Goal: Task Accomplishment & Management: Use online tool/utility

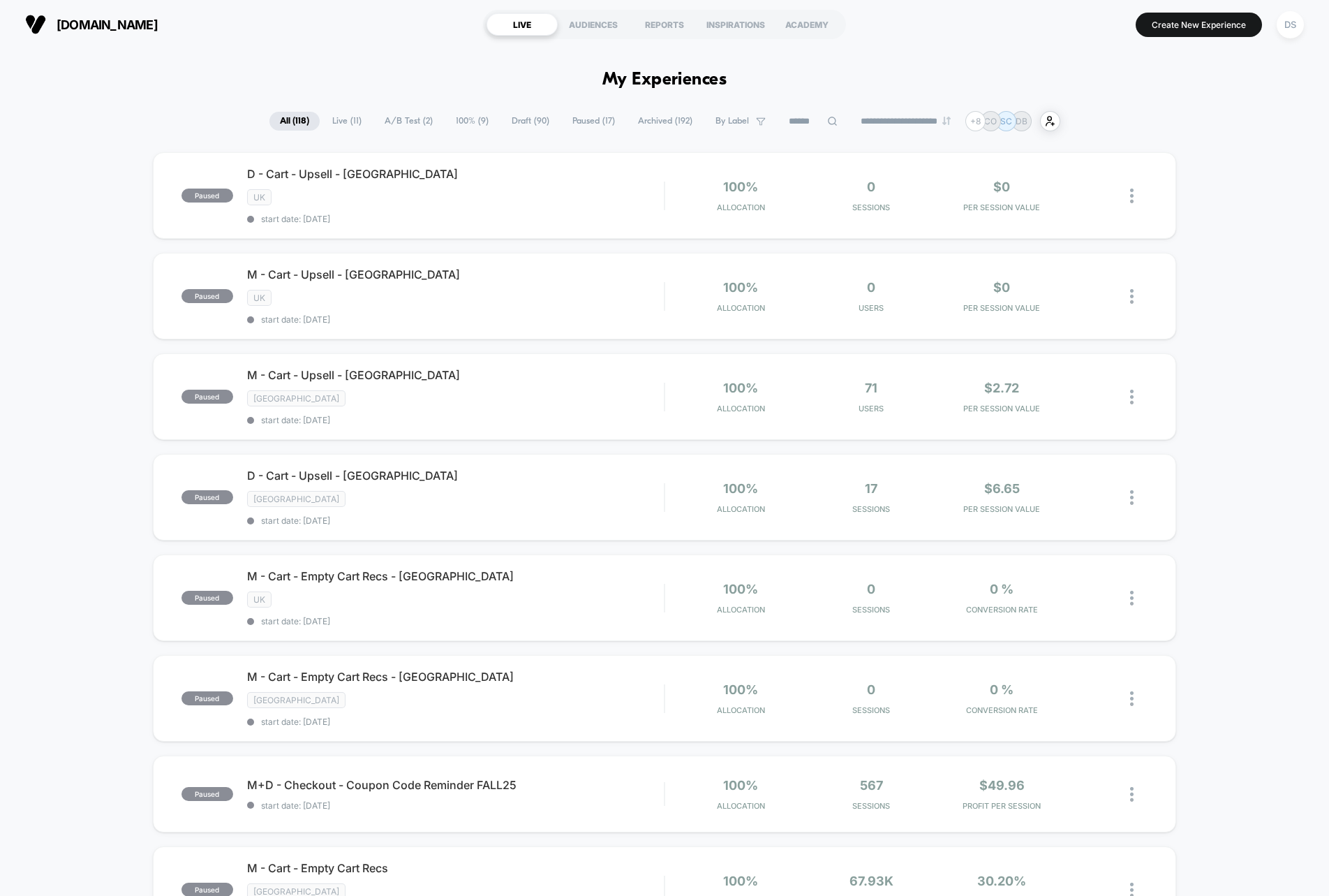
click at [782, 122] on input at bounding box center [813, 122] width 70 height 16
click at [374, 124] on span "A/B Test ( 2 )" at bounding box center [408, 121] width 69 height 19
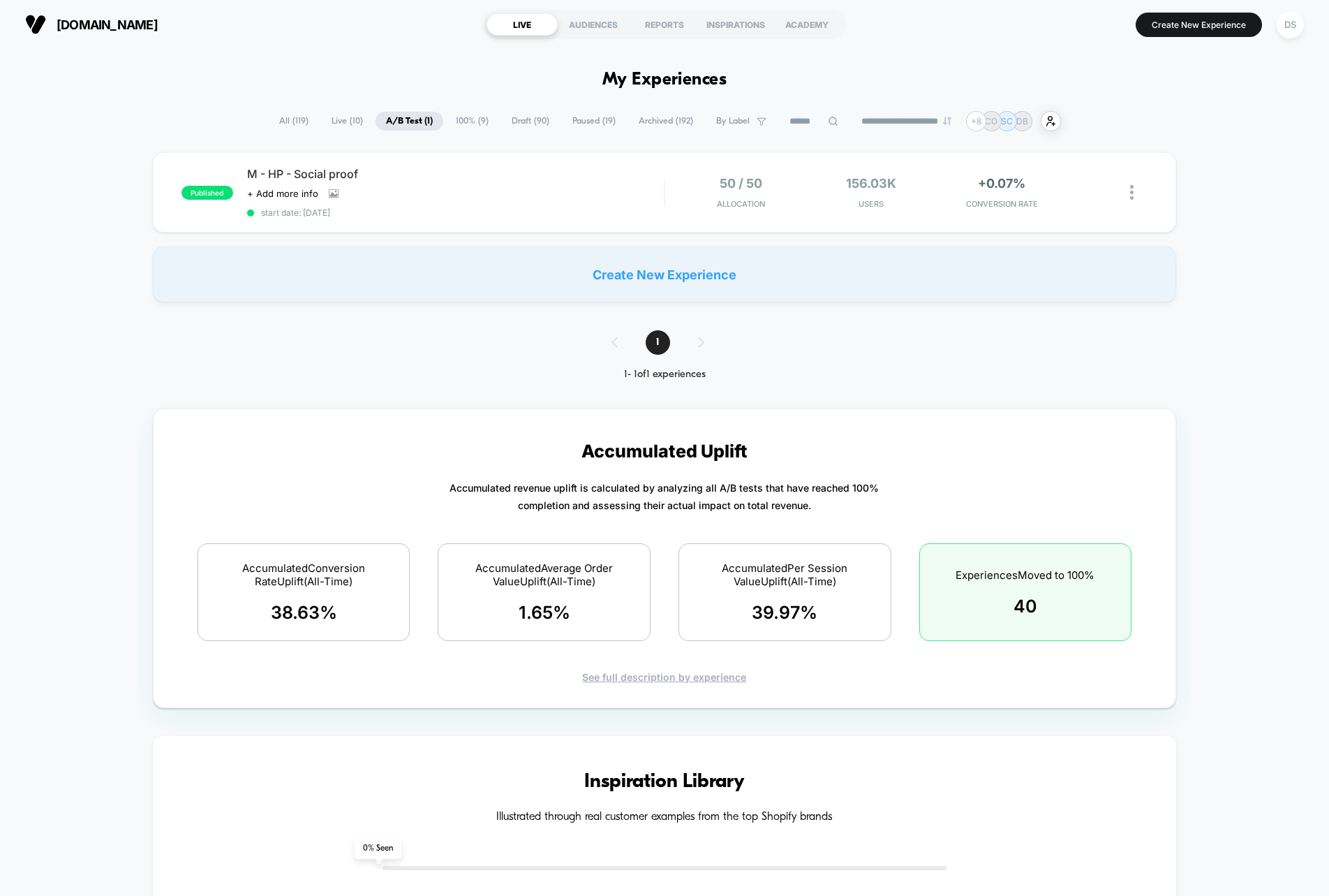
click at [347, 122] on span "Live ( 10 )" at bounding box center [348, 121] width 53 height 19
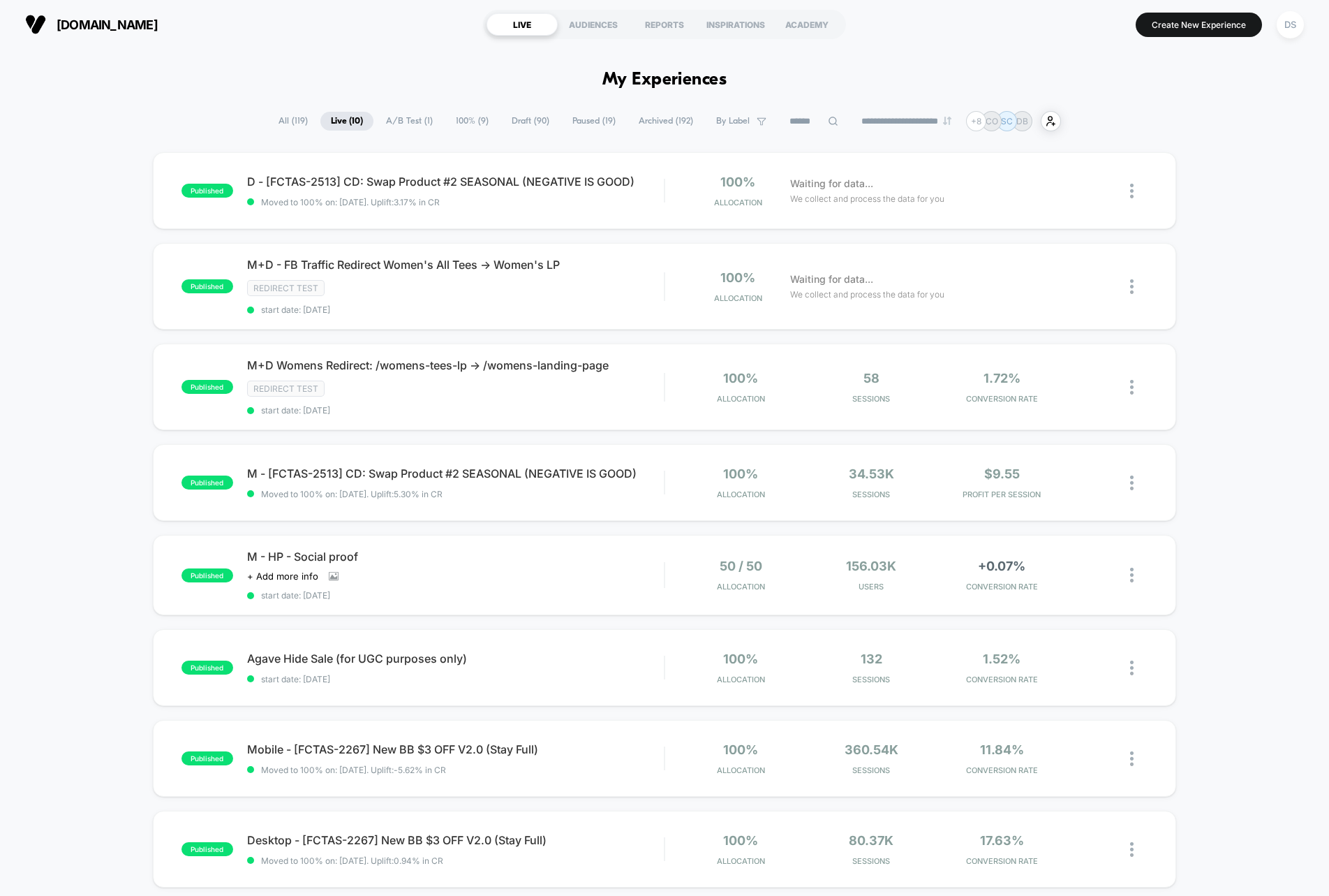
click at [506, 121] on span "Draft ( 90 )" at bounding box center [530, 121] width 58 height 19
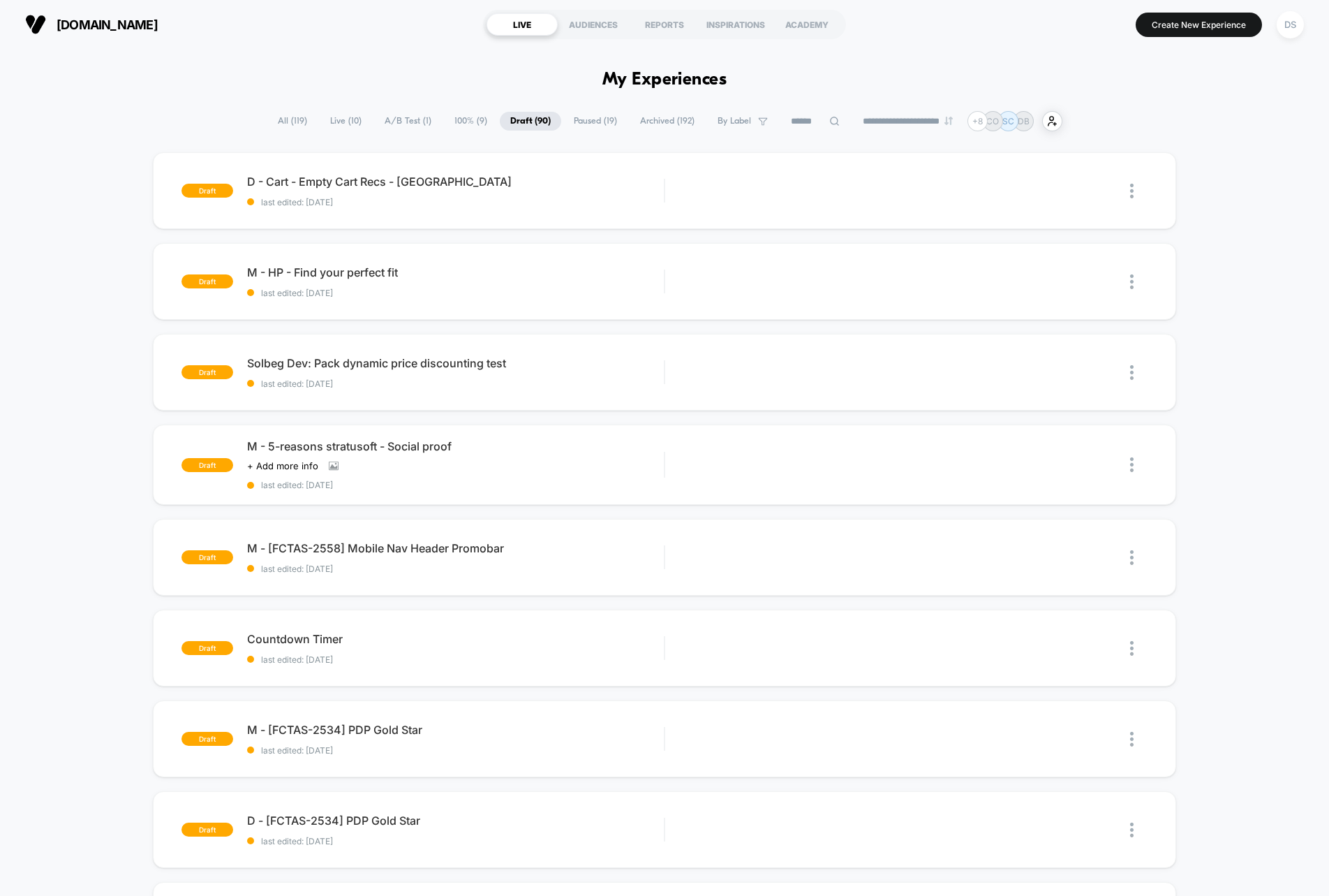
click at [576, 122] on span "Paused ( 19 )" at bounding box center [595, 121] width 64 height 19
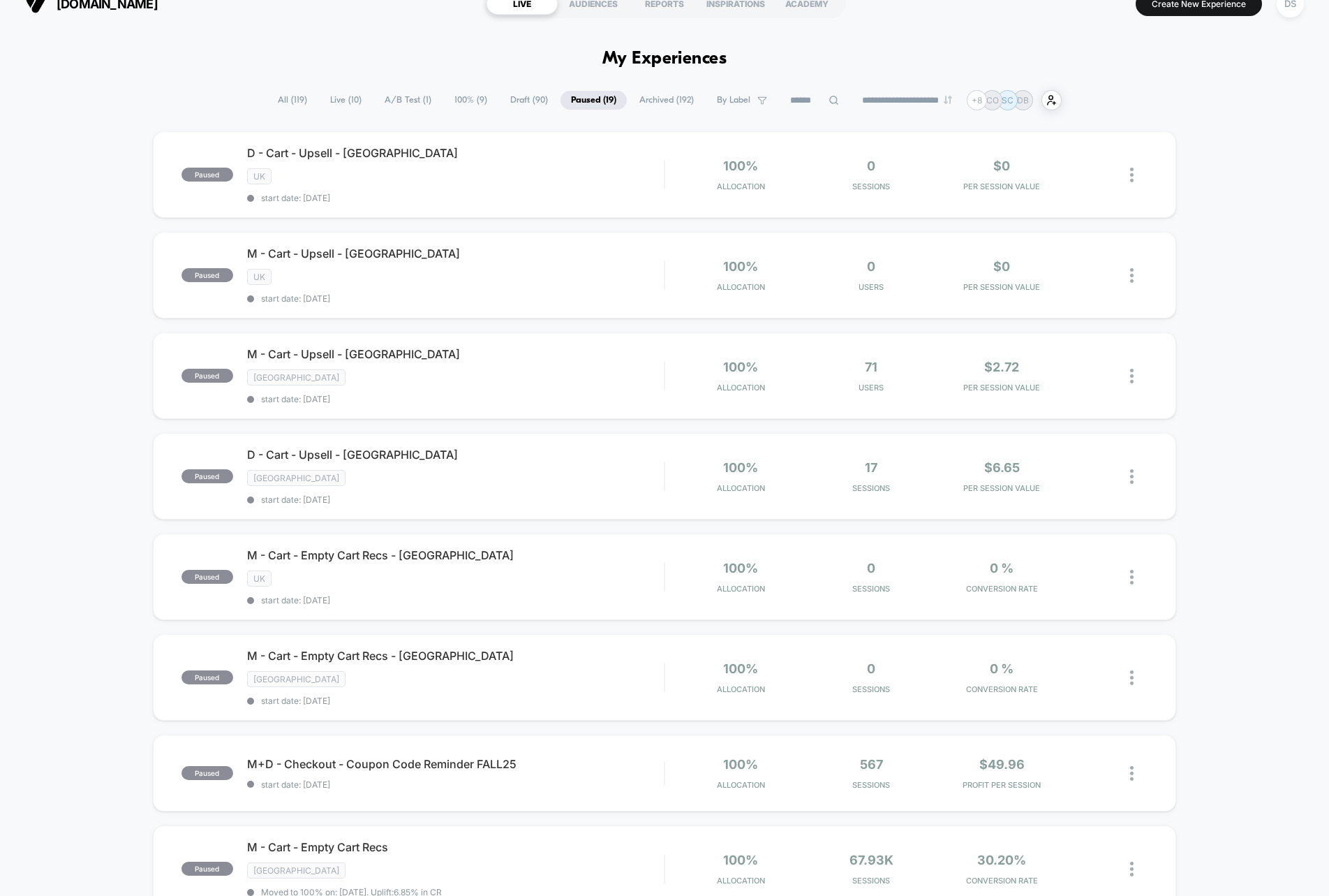
scroll to position [26, 0]
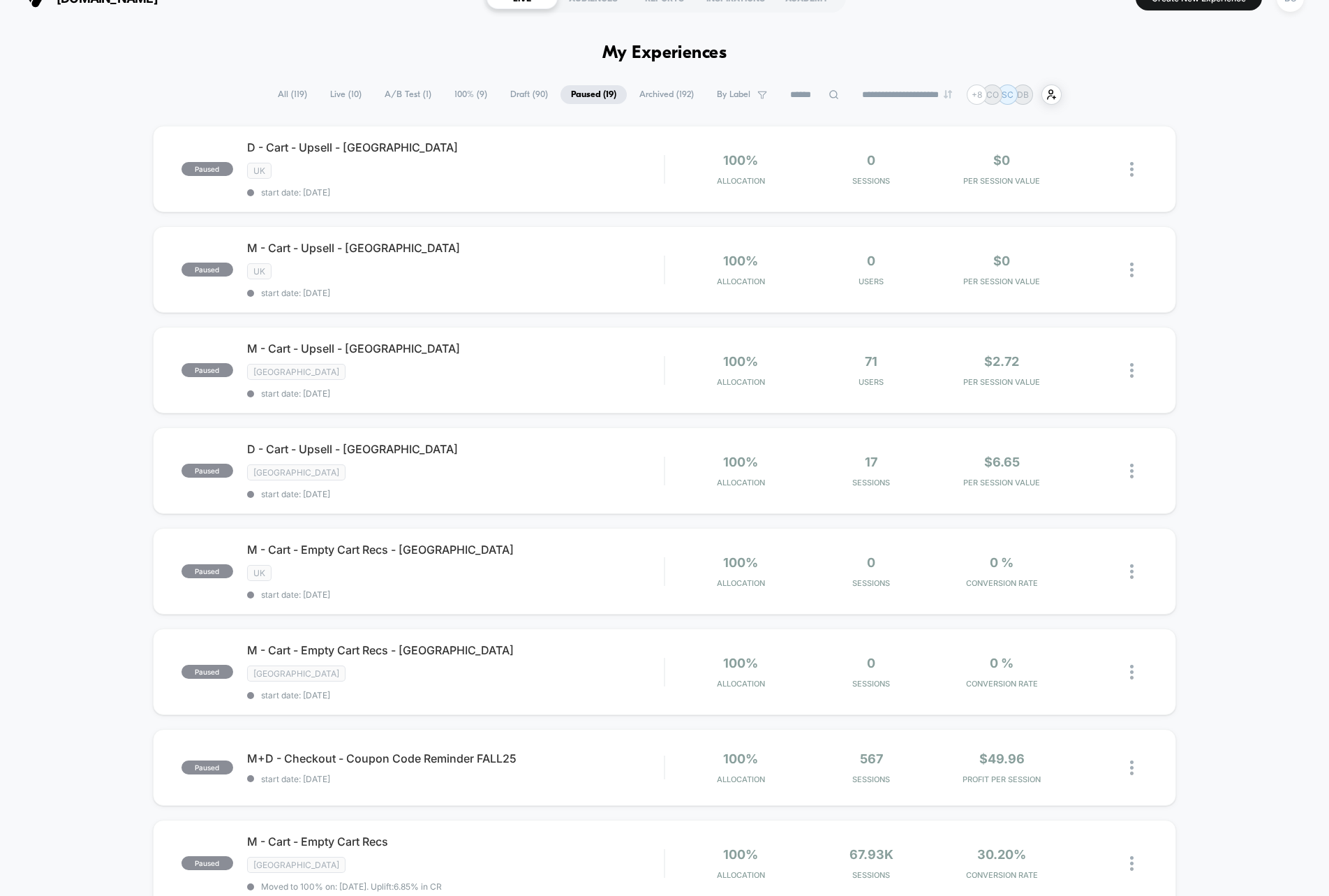
click at [810, 90] on input at bounding box center [814, 95] width 70 height 16
type input "*"
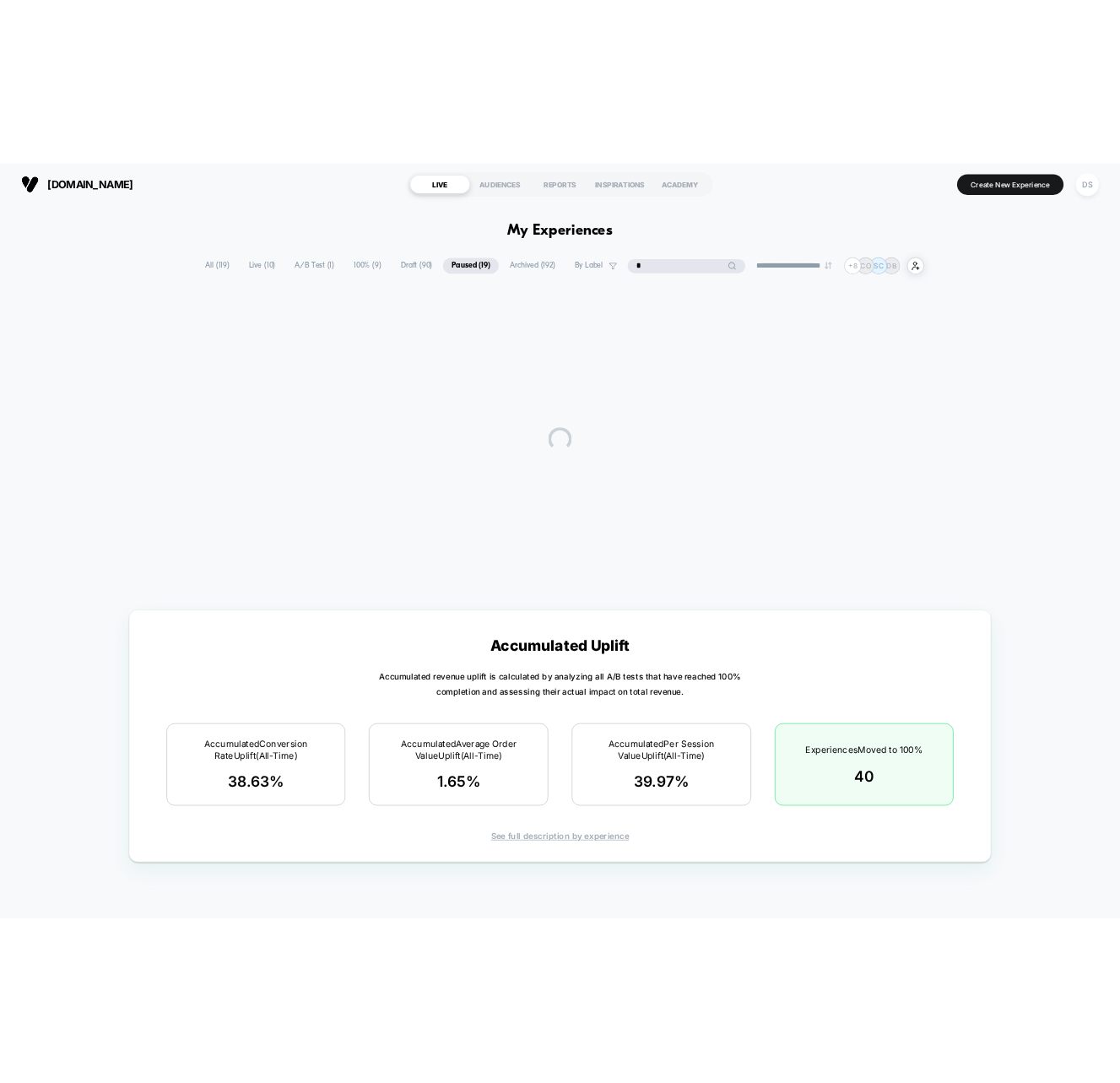
scroll to position [0, 0]
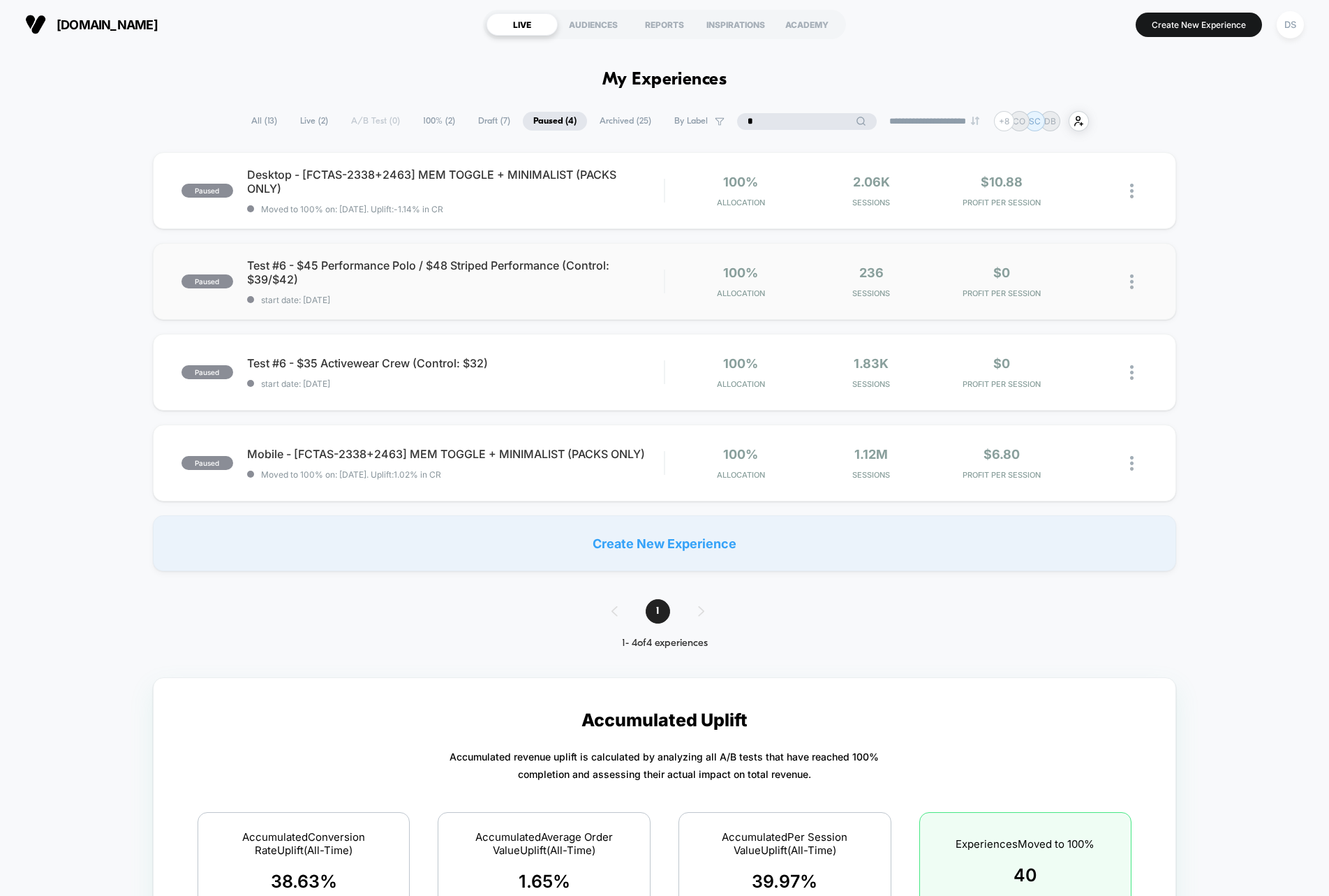
click at [1137, 284] on div at bounding box center [1138, 282] width 17 height 33
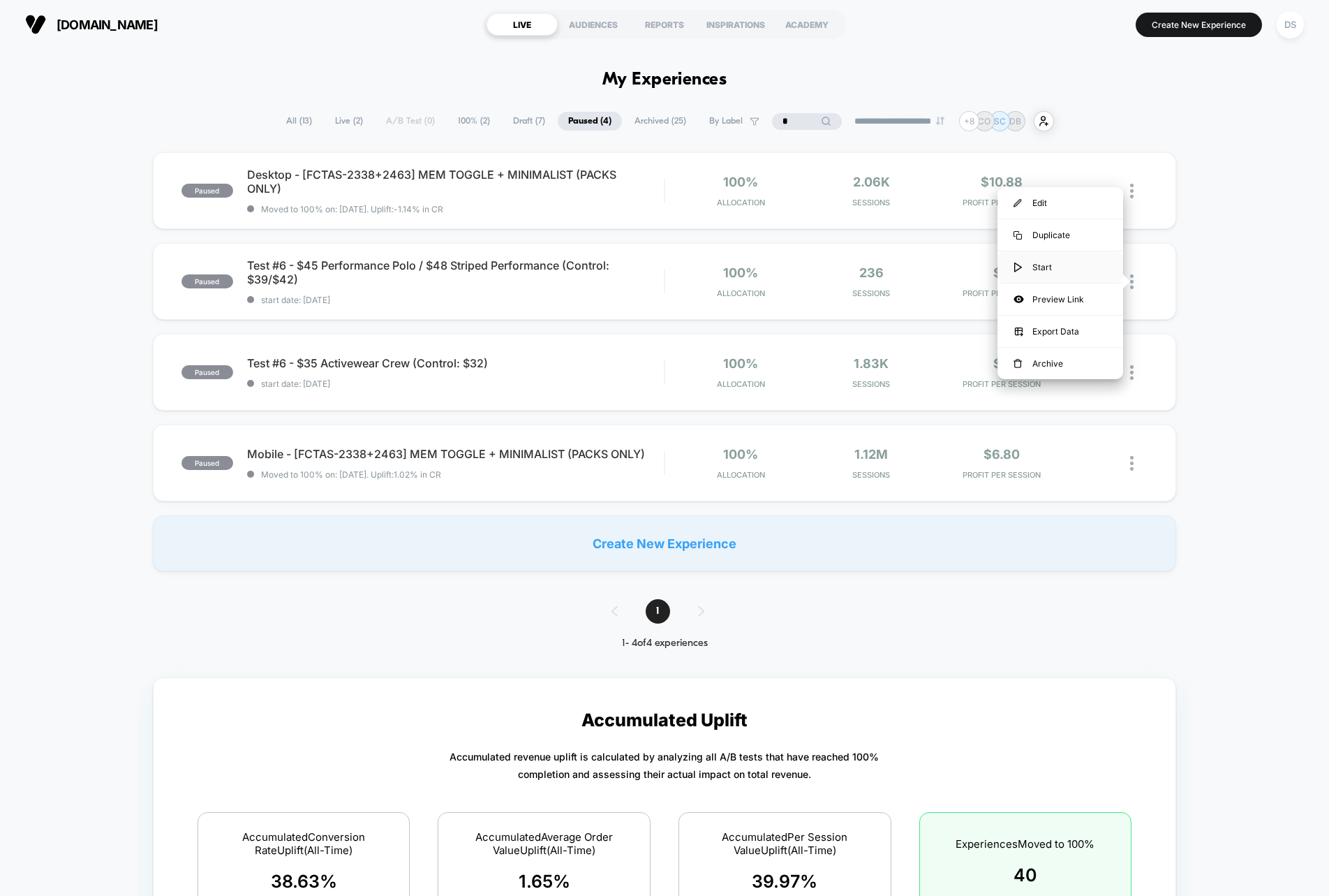
click at [1067, 269] on div "Start" at bounding box center [1060, 267] width 126 height 31
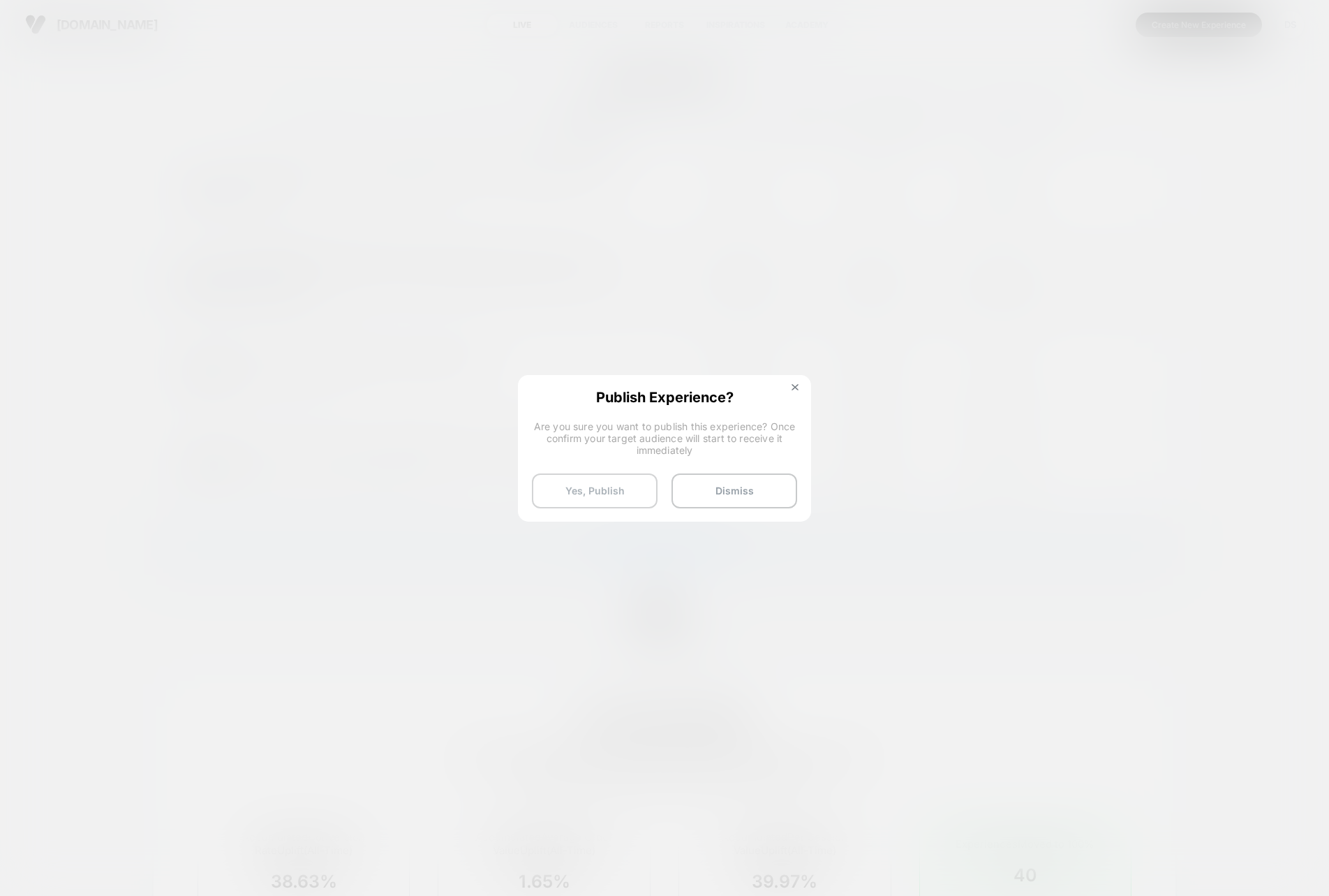
click at [649, 481] on button "Yes, Publish" at bounding box center [594, 491] width 126 height 35
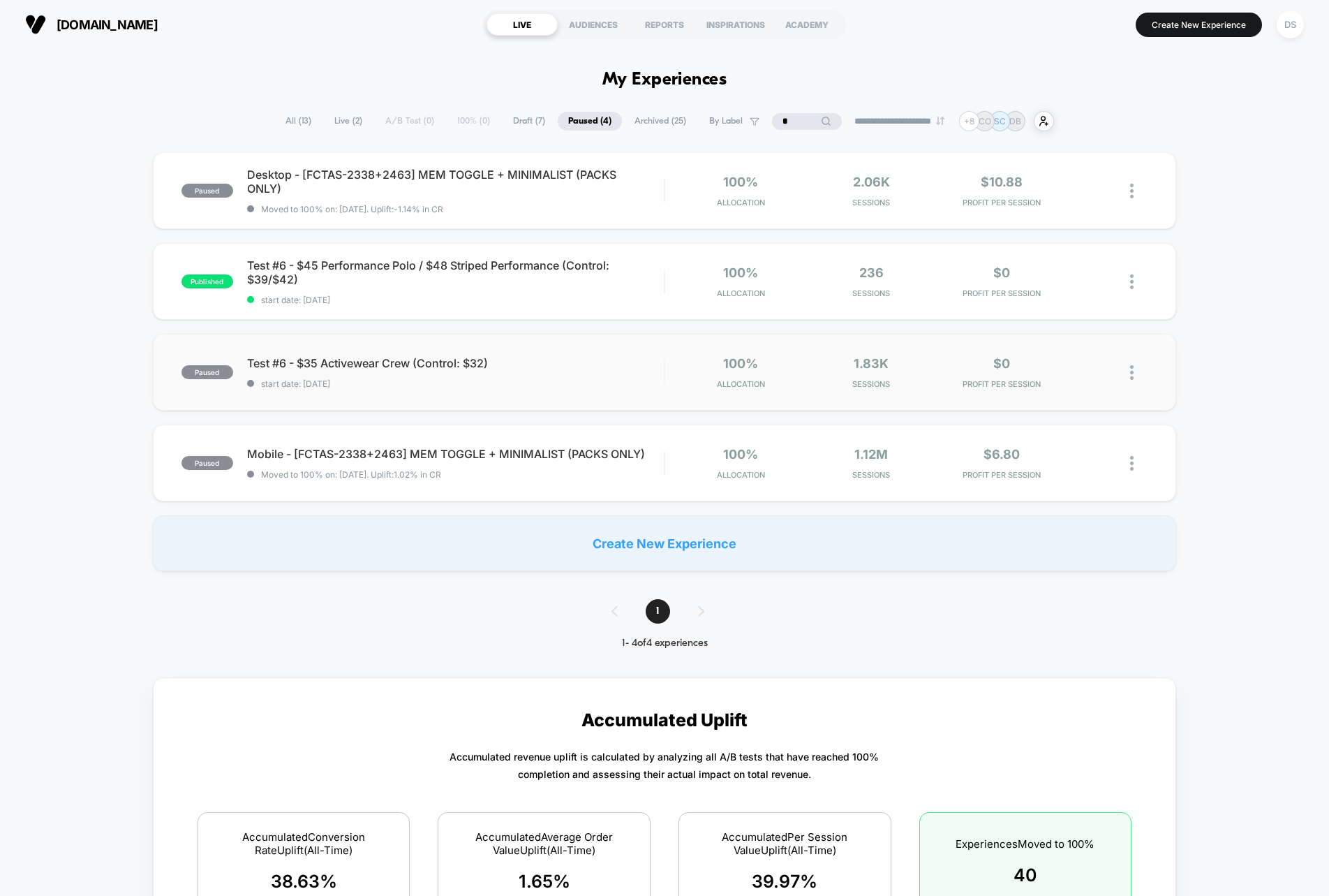
click at [1133, 368] on img at bounding box center [1132, 372] width 3 height 15
click at [1046, 354] on div "Start" at bounding box center [1060, 358] width 126 height 31
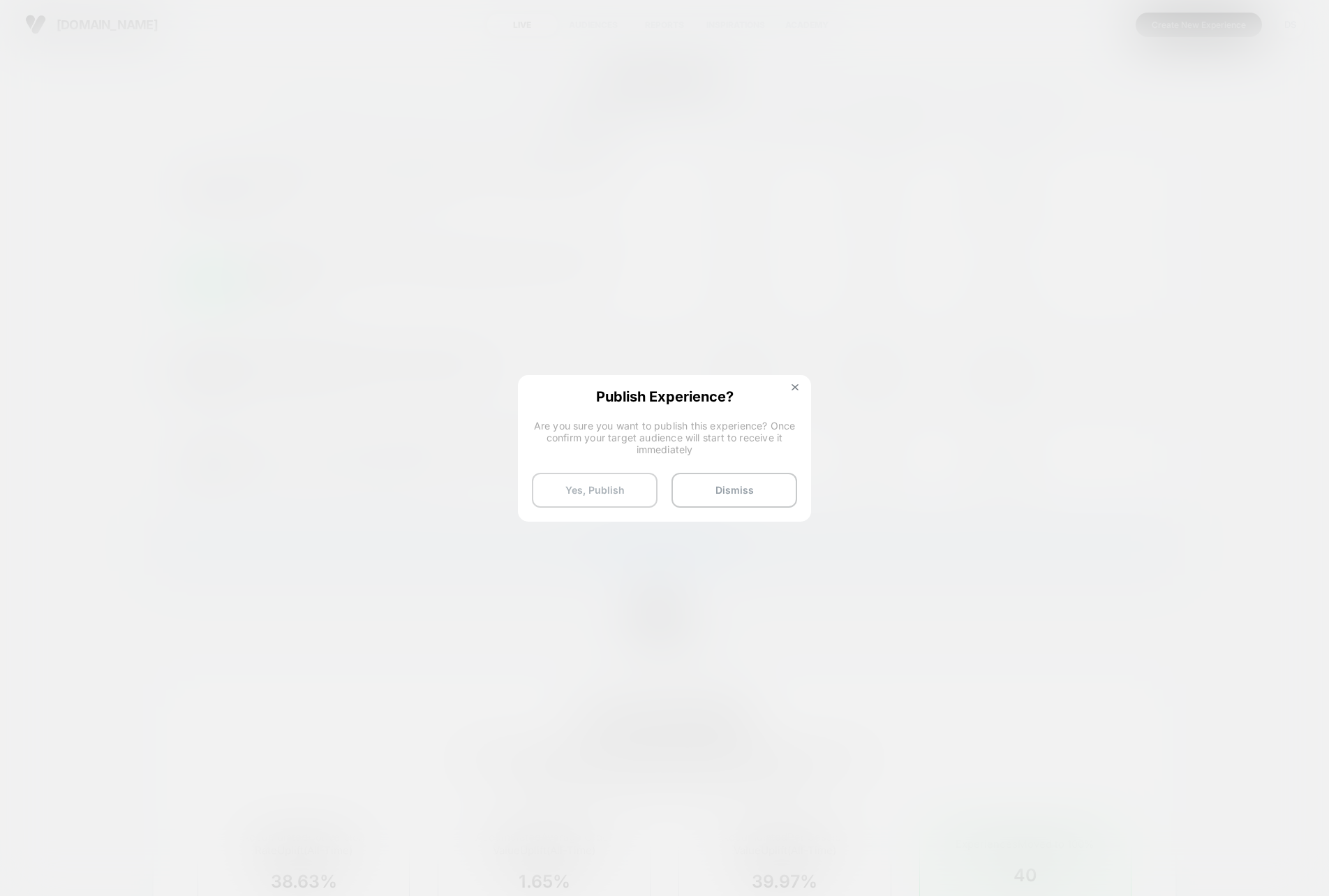
click at [623, 492] on button "Yes, Publish" at bounding box center [594, 490] width 126 height 35
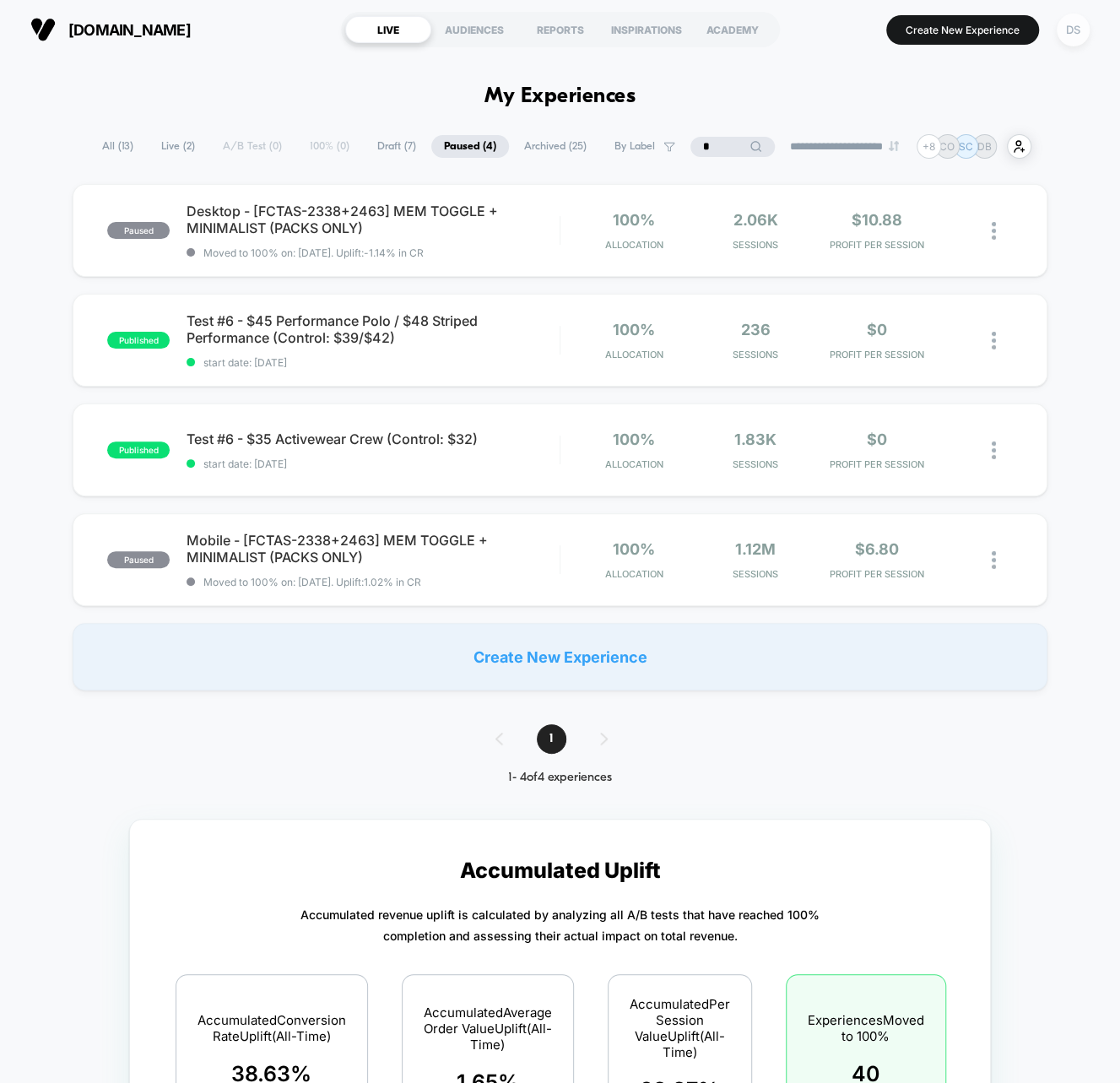
click at [1068, 35] on div "DS" at bounding box center [1072, 30] width 33 height 33
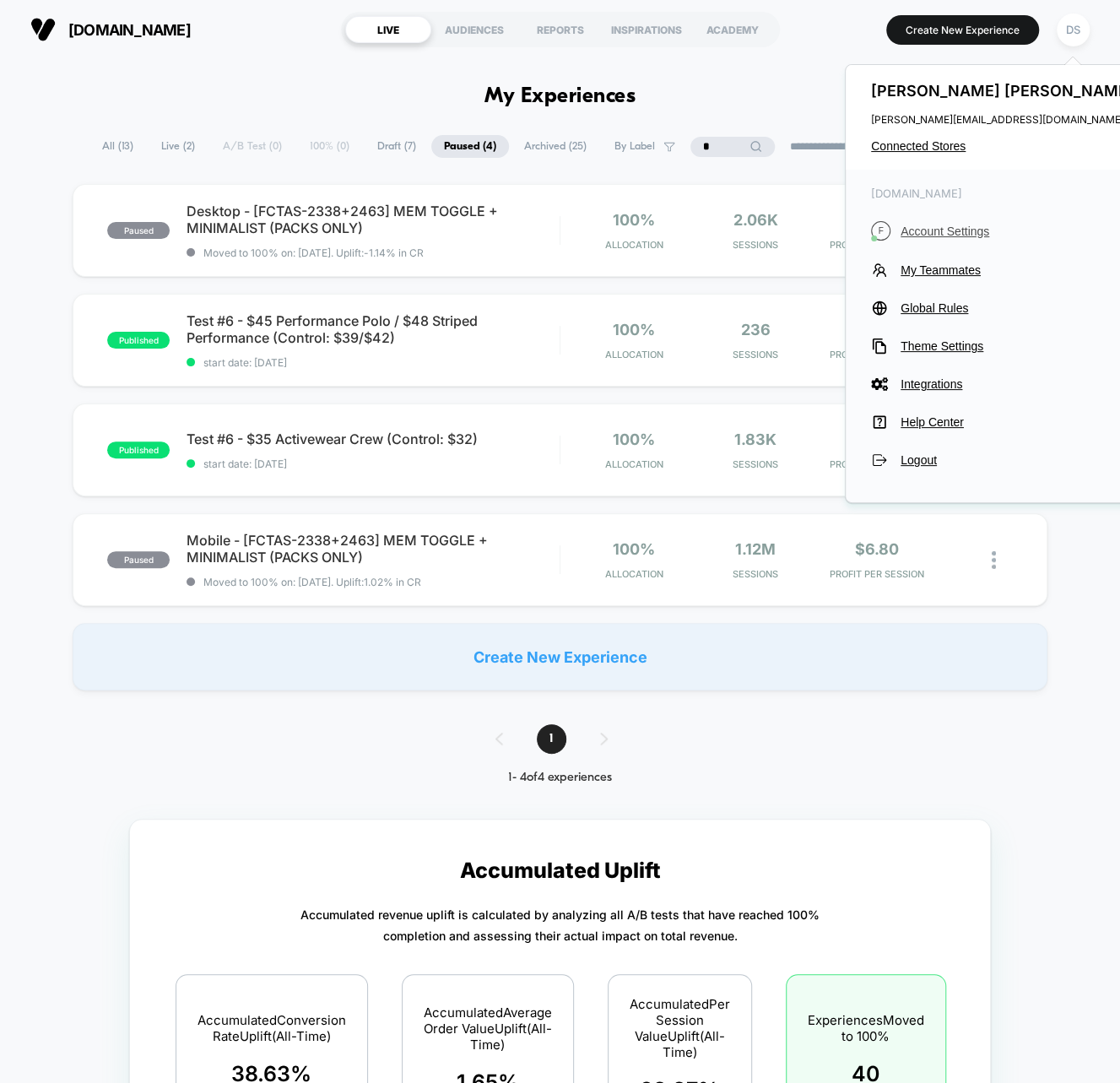
click at [917, 233] on span "Account Settings" at bounding box center [1019, 232] width 238 height 14
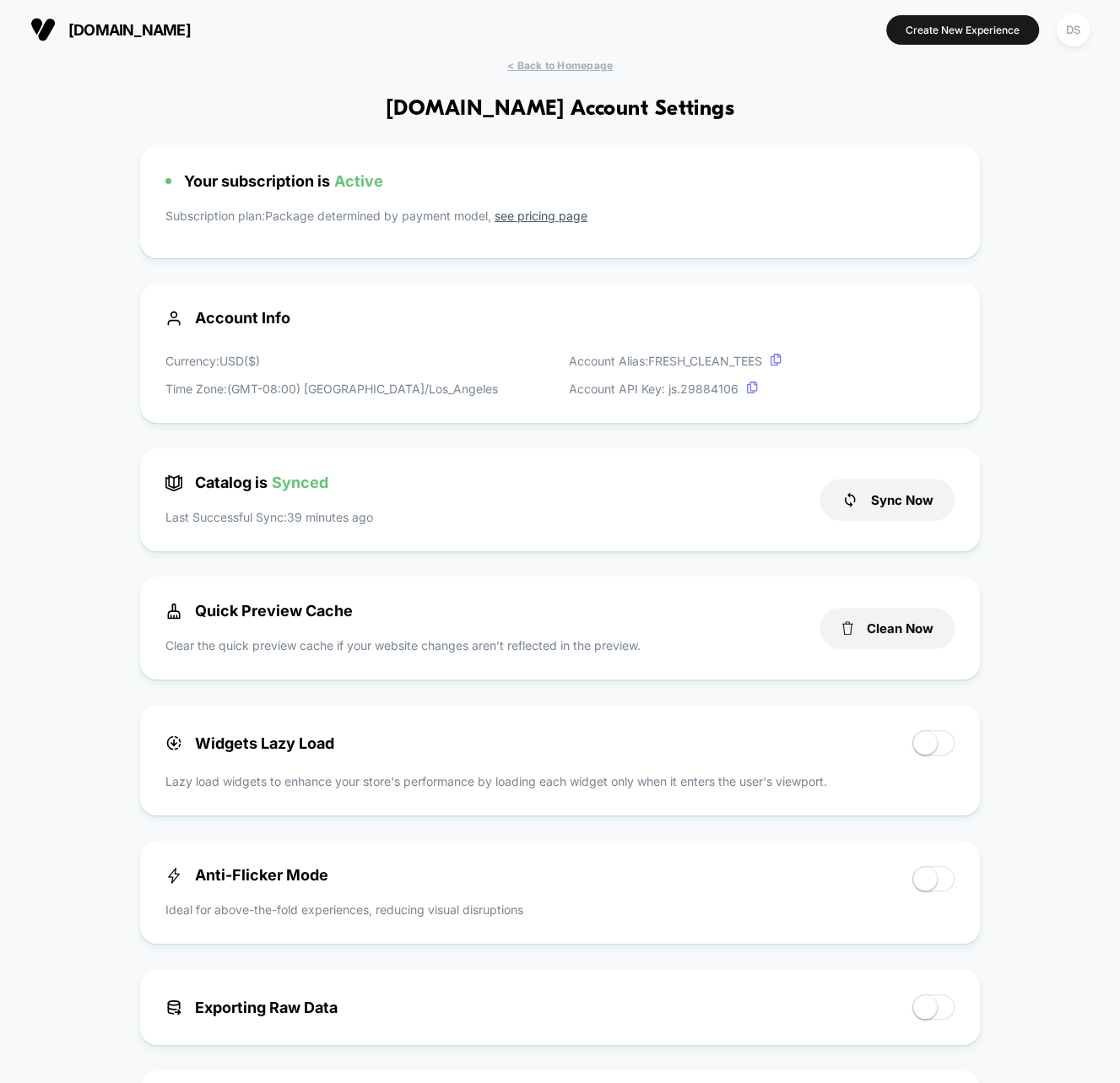
scroll to position [228, 0]
click at [870, 495] on button "Sync Now" at bounding box center [887, 500] width 135 height 42
click at [539, 56] on div "[DOMAIN_NAME] Create New Experience DS" at bounding box center [560, 29] width 1120 height 59
click at [537, 67] on span "< Back to Homepage" at bounding box center [560, 65] width 105 height 13
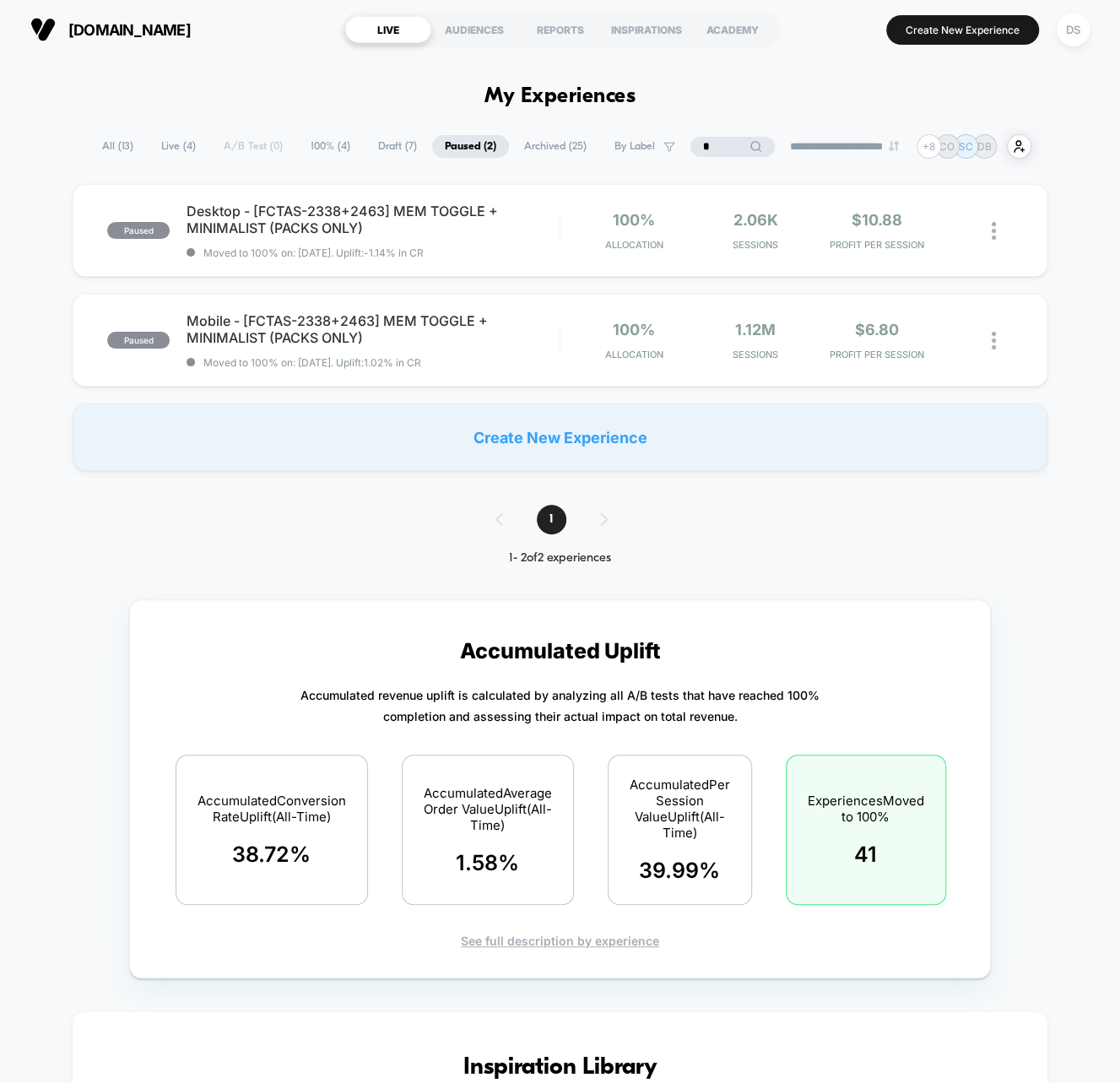
click at [160, 145] on span "Live ( 4 )" at bounding box center [178, 146] width 60 height 23
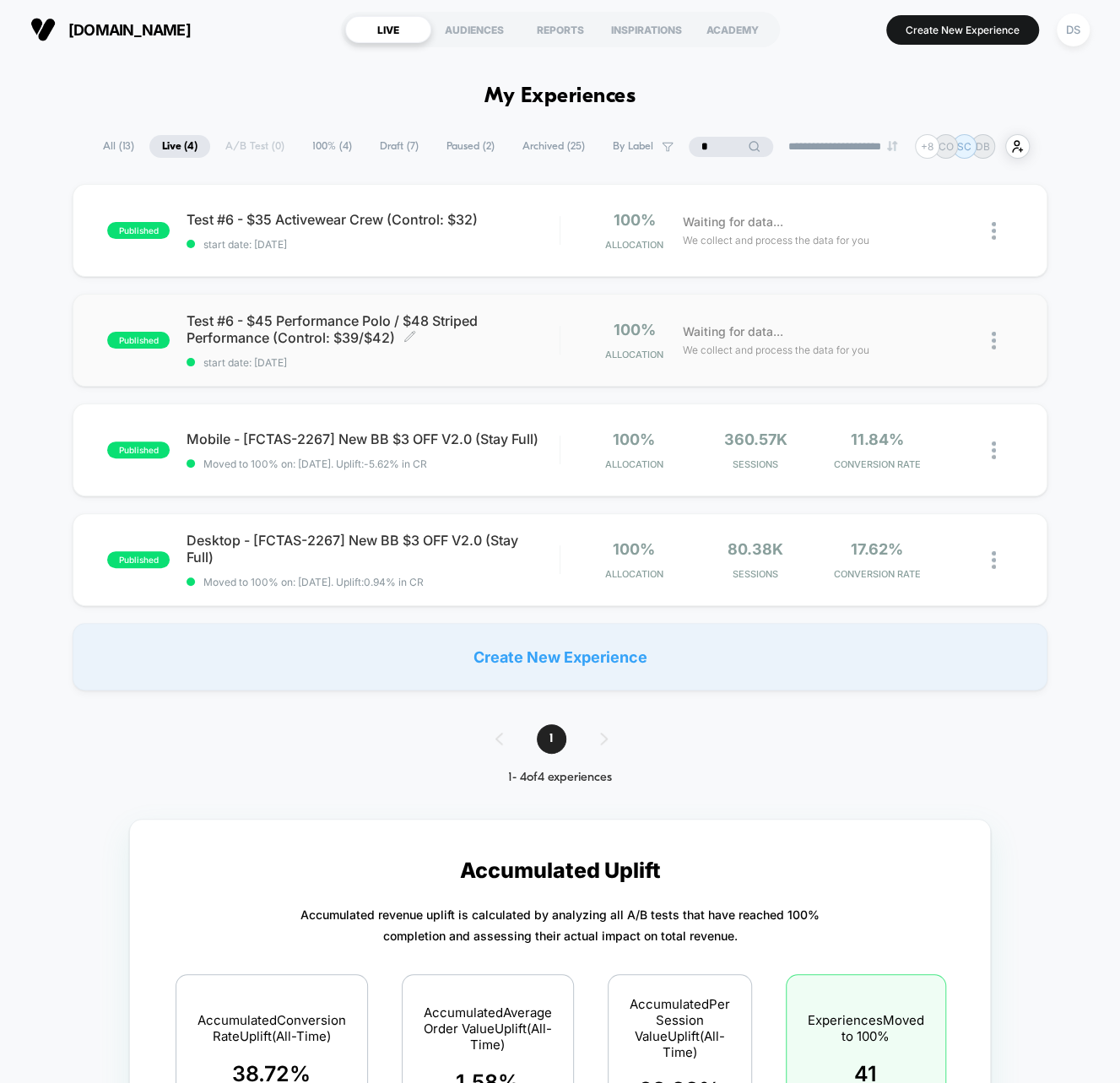
click at [310, 315] on span "Test #6 - $45 Performance Polo / $48 Striped Performance (Control: $39/$42) Cli…" at bounding box center [373, 329] width 373 height 34
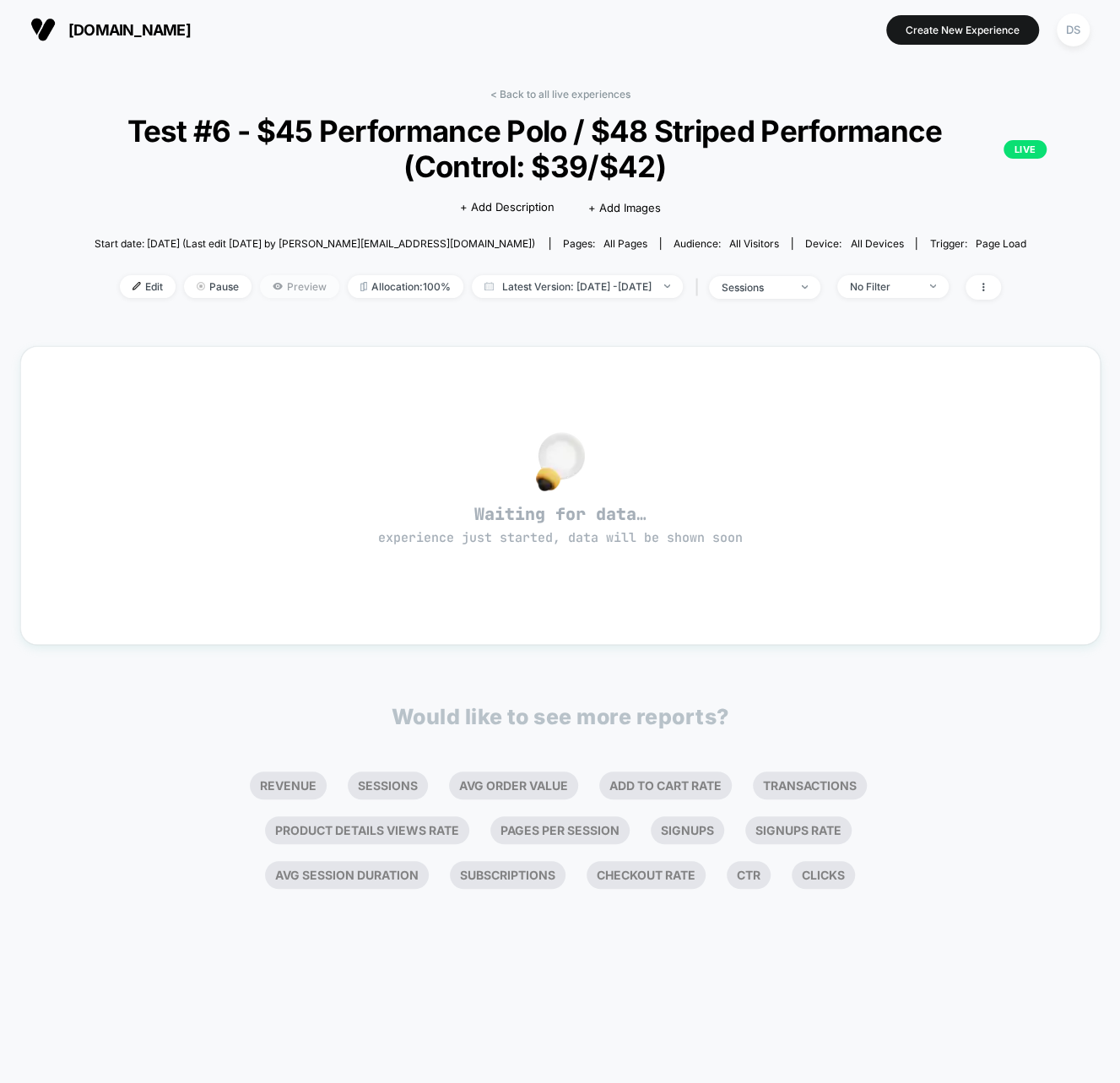
click at [286, 281] on span "Preview" at bounding box center [300, 286] width 80 height 23
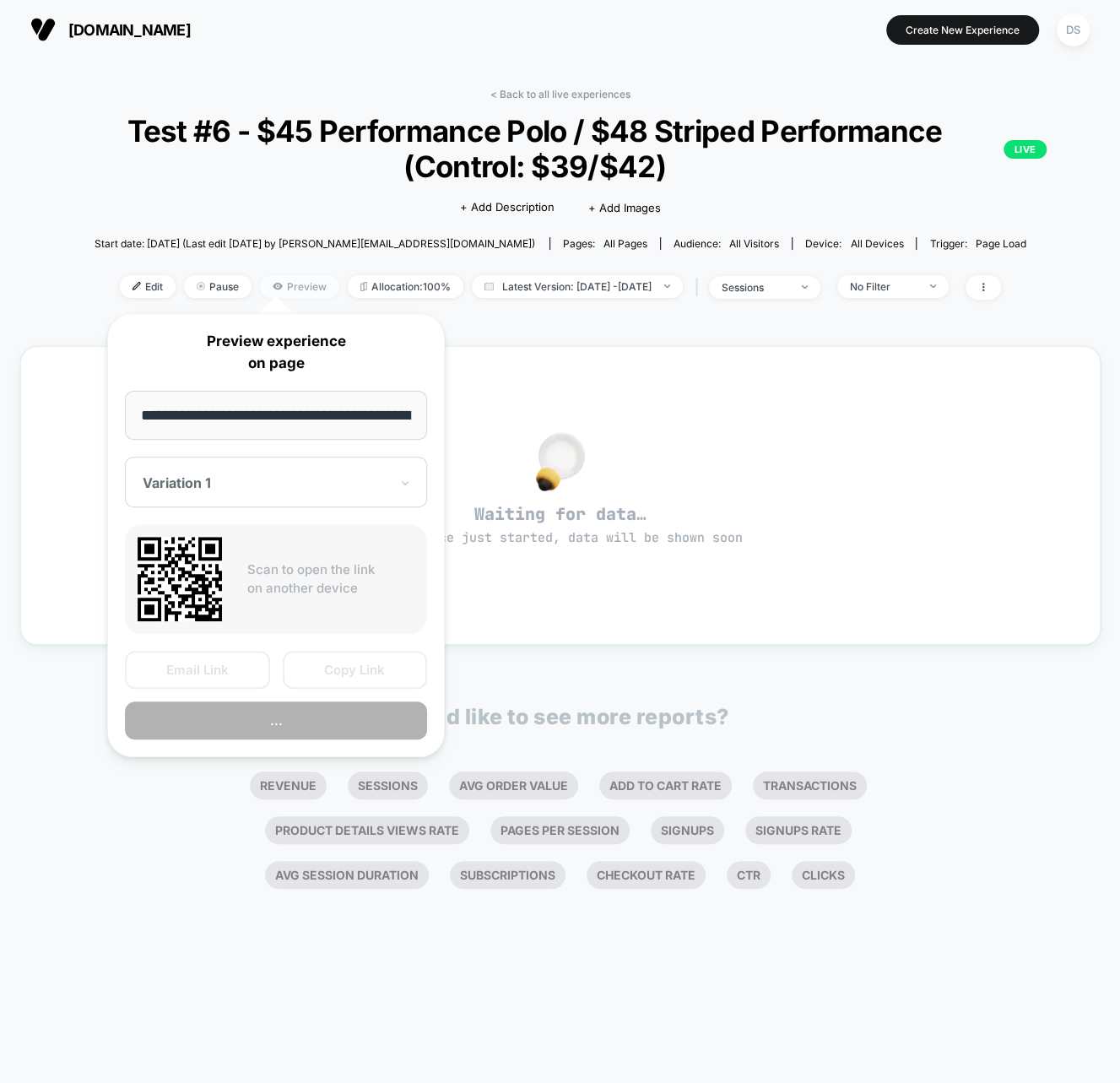
scroll to position [0, 116]
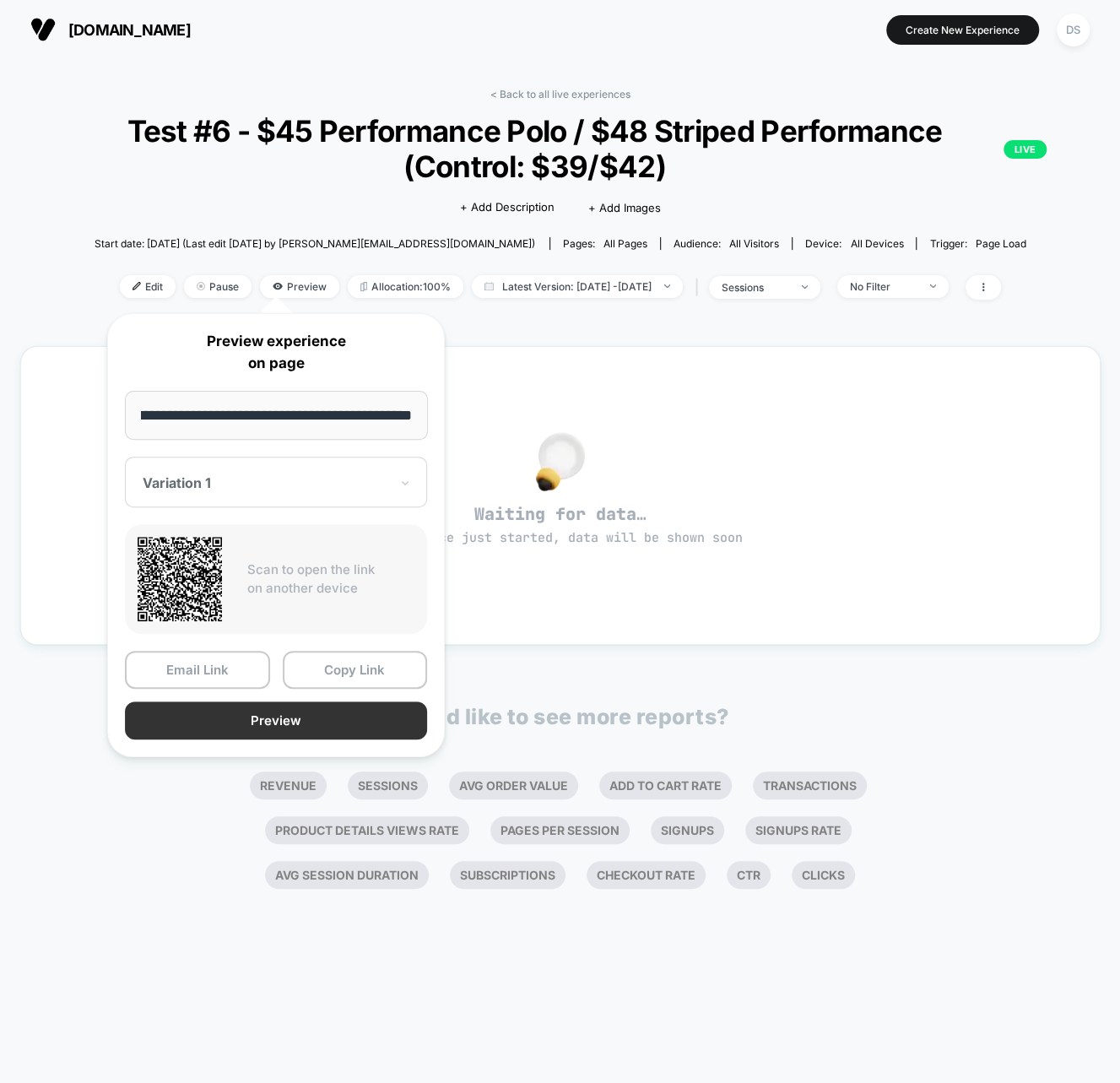
click at [328, 710] on button "Preview" at bounding box center [276, 720] width 302 height 38
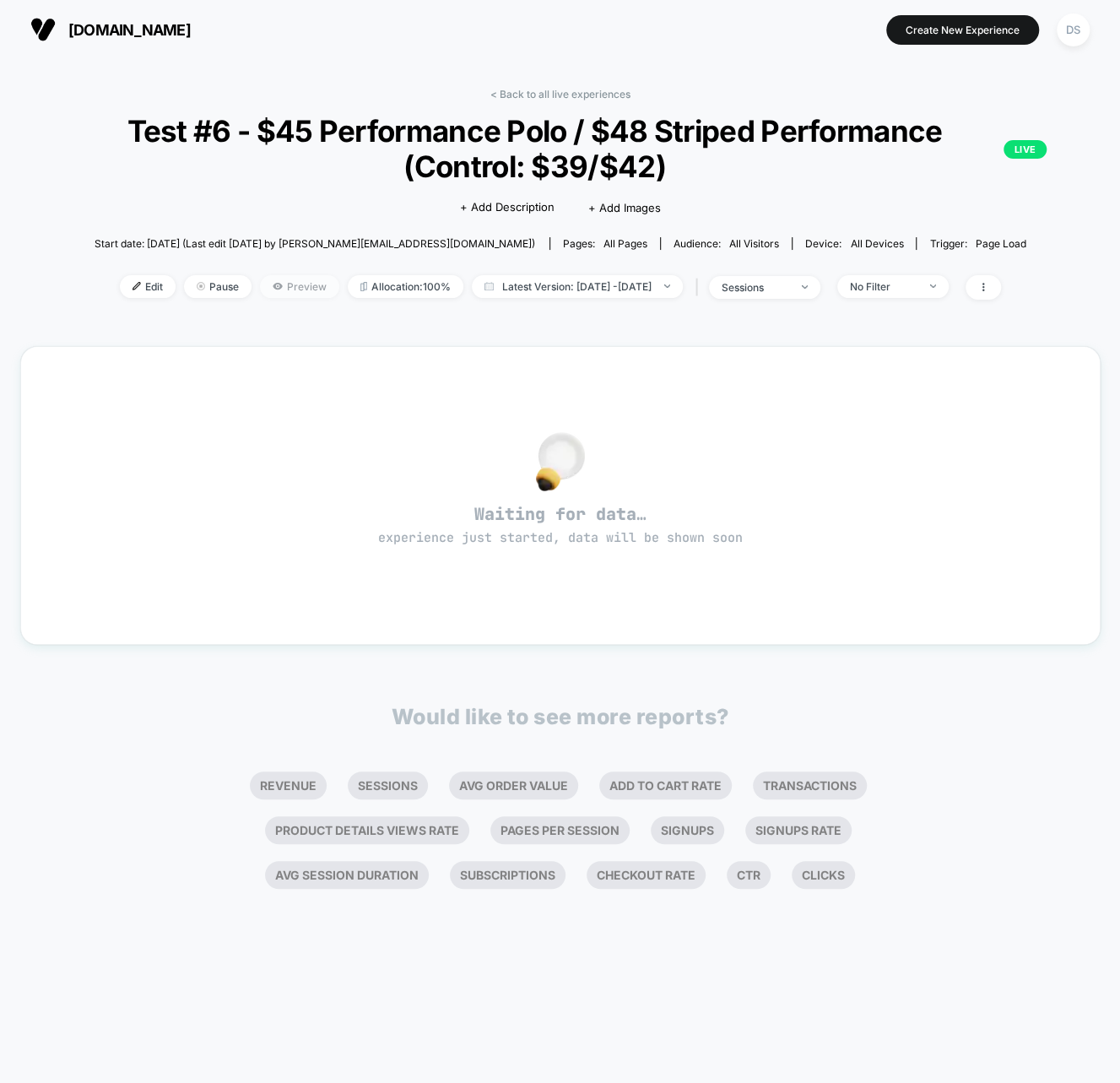
click at [268, 283] on span "Preview" at bounding box center [300, 286] width 80 height 23
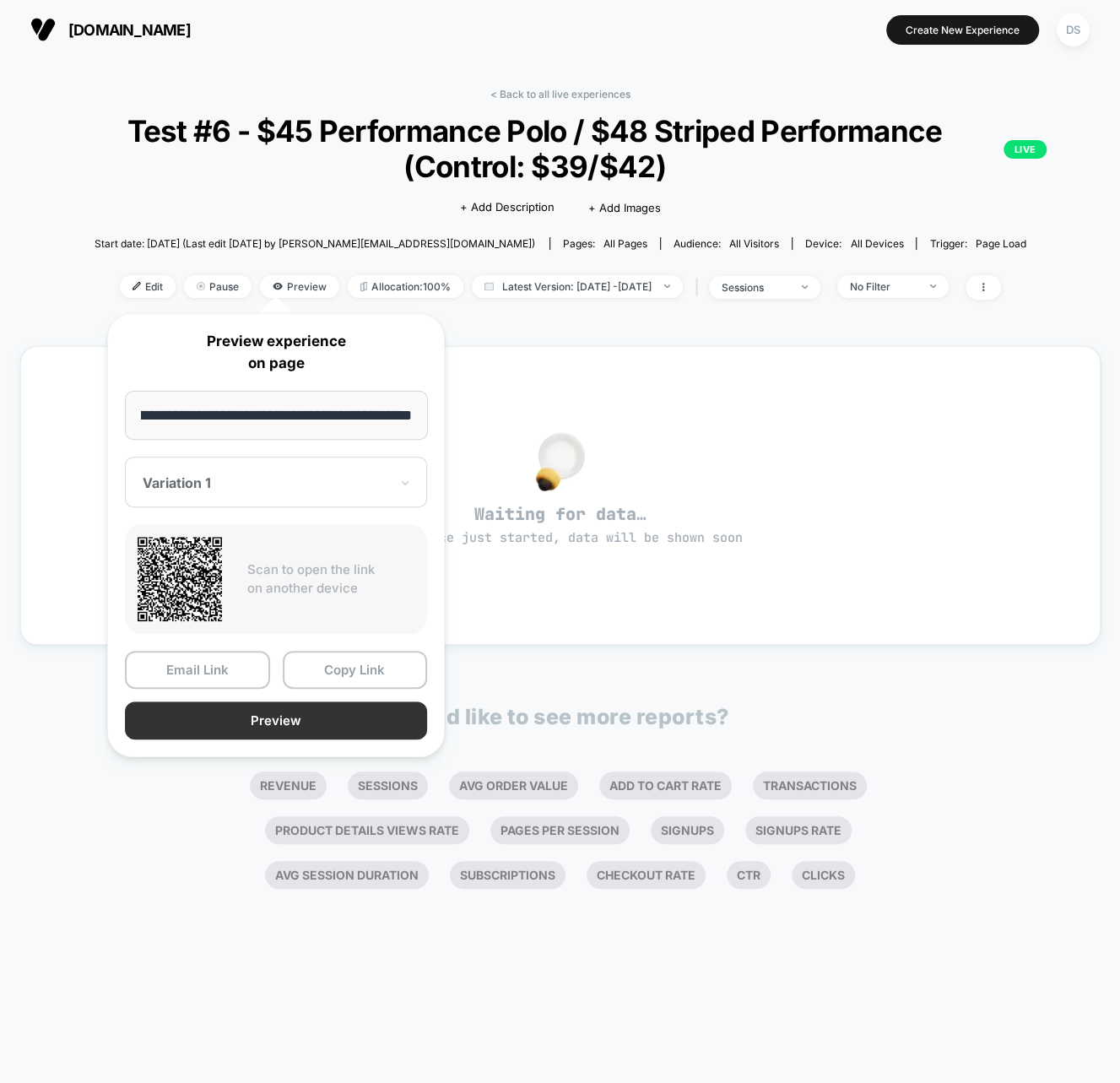
click at [273, 712] on button "Preview" at bounding box center [276, 720] width 302 height 38
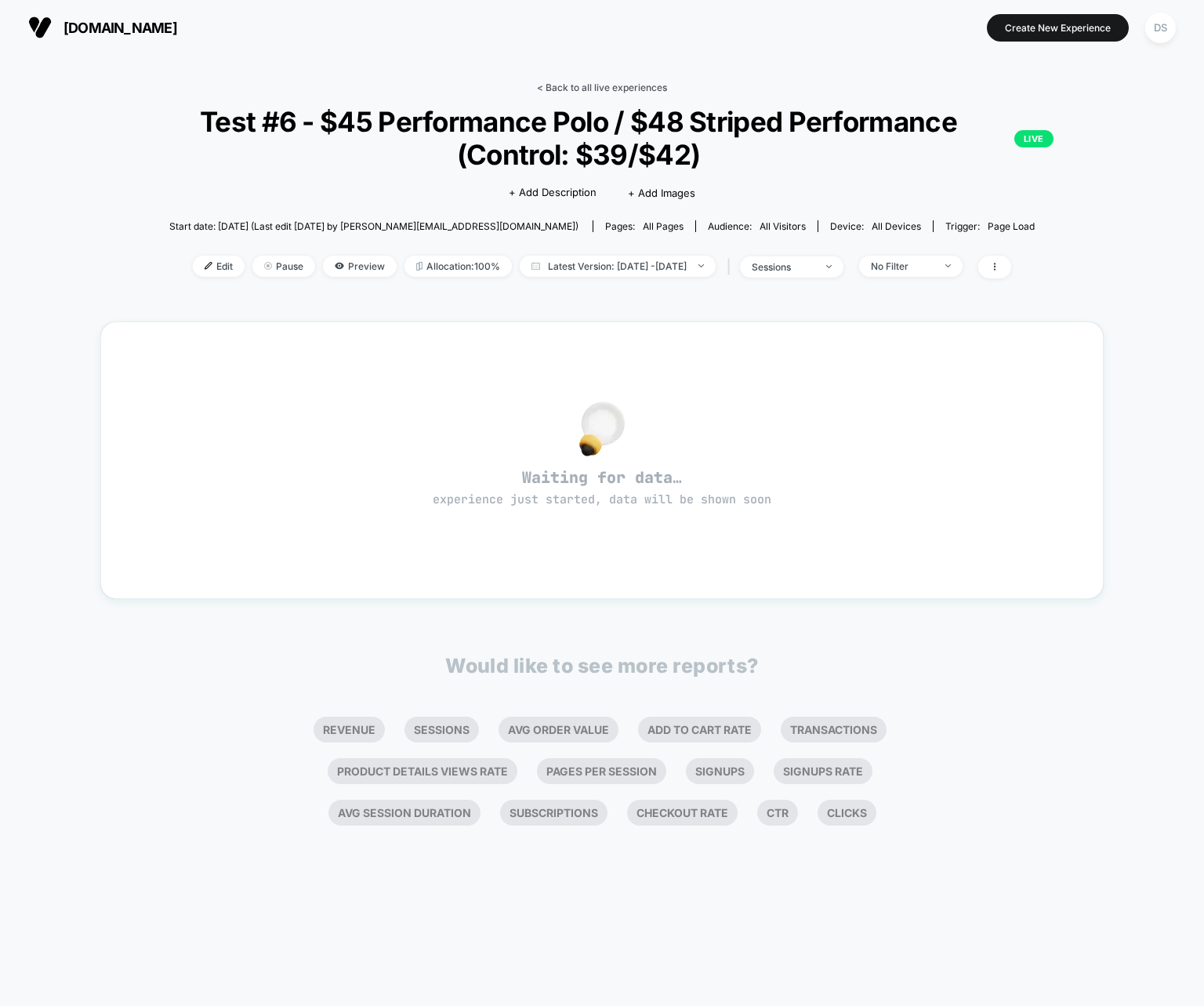
click at [542, 85] on link "< Back to all live experiences" at bounding box center [602, 87] width 130 height 12
